Goal: Task Accomplishment & Management: Use online tool/utility

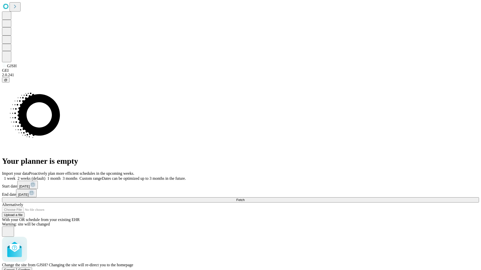
click at [30, 268] on span "Confirm" at bounding box center [25, 270] width 12 height 4
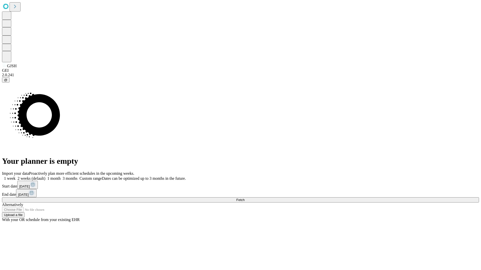
click at [16, 177] on label "1 week" at bounding box center [9, 179] width 14 height 4
click at [244, 198] on span "Fetch" at bounding box center [240, 200] width 8 height 4
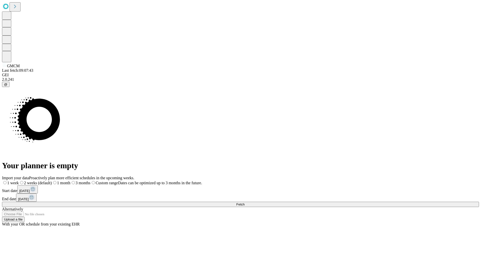
click at [19, 181] on label "1 week" at bounding box center [10, 183] width 17 height 4
click at [244, 203] on span "Fetch" at bounding box center [240, 205] width 8 height 4
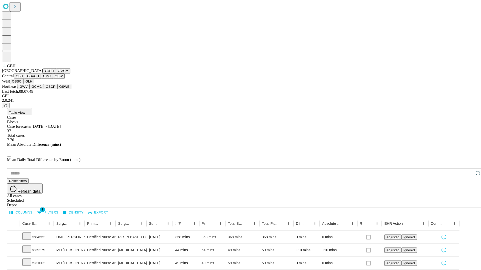
click at [39, 79] on button "GSACH" at bounding box center [33, 76] width 16 height 5
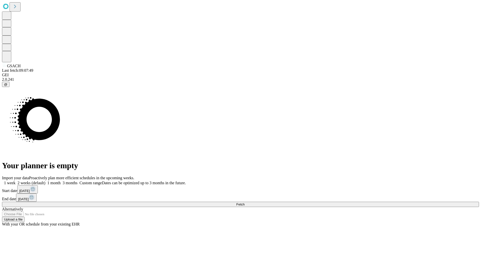
click at [16, 181] on label "1 week" at bounding box center [9, 183] width 14 height 4
click at [244, 203] on span "Fetch" at bounding box center [240, 205] width 8 height 4
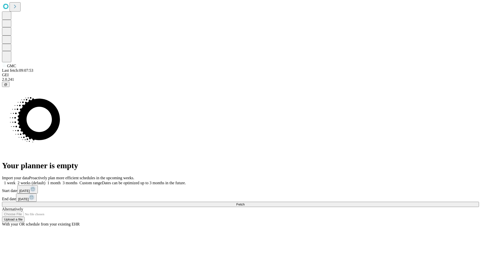
click at [16, 181] on label "1 week" at bounding box center [9, 183] width 14 height 4
click at [244, 203] on span "Fetch" at bounding box center [240, 205] width 8 height 4
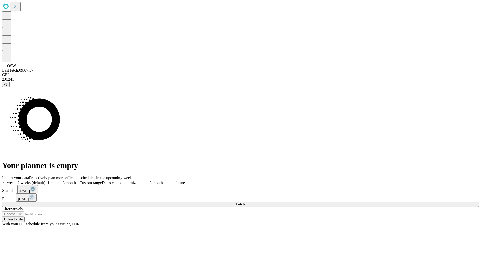
click at [16, 181] on label "1 week" at bounding box center [9, 183] width 14 height 4
click at [244, 203] on span "Fetch" at bounding box center [240, 205] width 8 height 4
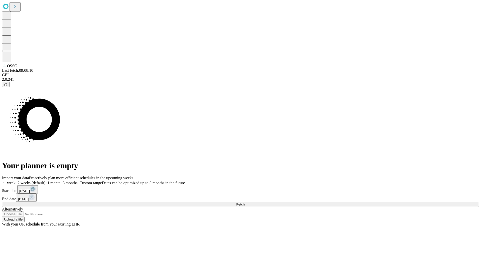
click at [16, 181] on label "1 week" at bounding box center [9, 183] width 14 height 4
click at [244, 203] on span "Fetch" at bounding box center [240, 205] width 8 height 4
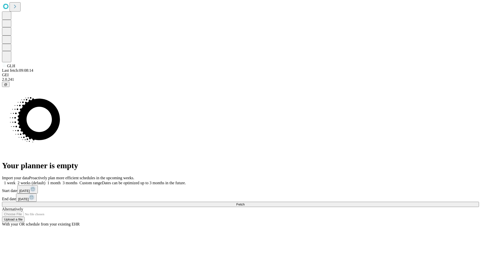
click at [16, 181] on label "1 week" at bounding box center [9, 183] width 14 height 4
click at [244, 203] on span "Fetch" at bounding box center [240, 205] width 8 height 4
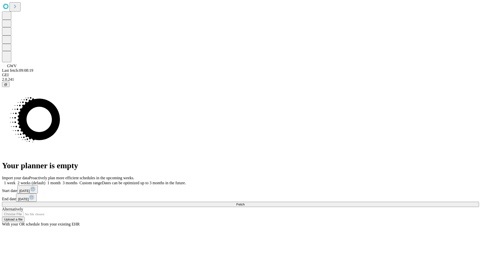
click at [16, 181] on label "1 week" at bounding box center [9, 183] width 14 height 4
click at [244, 203] on span "Fetch" at bounding box center [240, 205] width 8 height 4
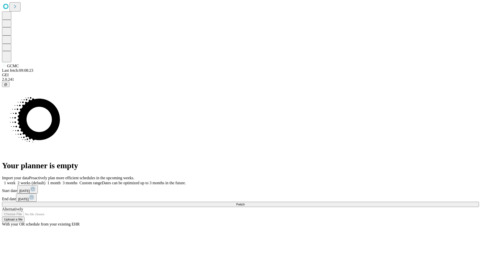
click at [16, 181] on label "1 week" at bounding box center [9, 183] width 14 height 4
click at [244, 203] on span "Fetch" at bounding box center [240, 205] width 8 height 4
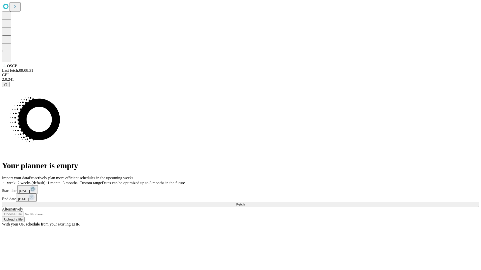
click at [244, 203] on span "Fetch" at bounding box center [240, 205] width 8 height 4
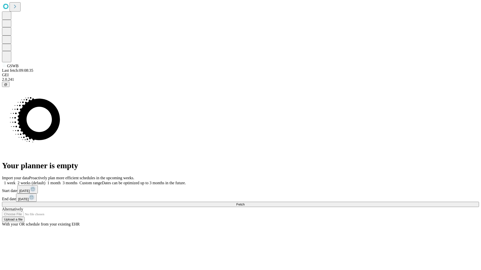
click at [16, 181] on label "1 week" at bounding box center [9, 183] width 14 height 4
click at [244, 203] on span "Fetch" at bounding box center [240, 205] width 8 height 4
